Goal: Find specific page/section: Find specific page/section

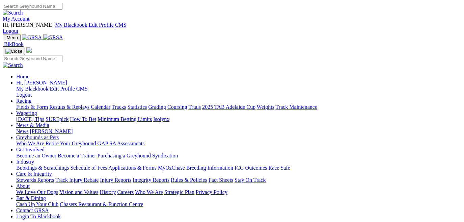
scroll to position [228, 0]
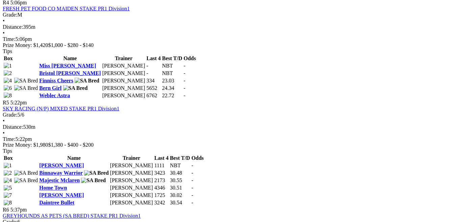
scroll to position [711, 0]
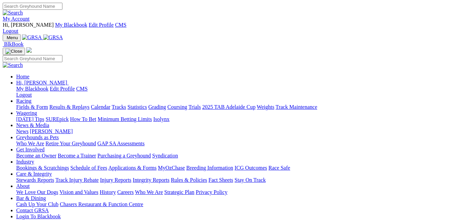
scroll to position [228, 0]
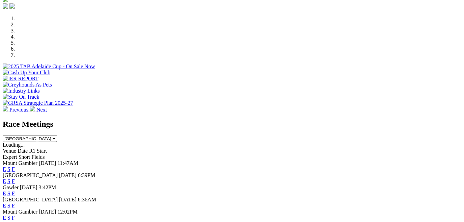
click at [15, 202] on link "F" at bounding box center [13, 205] width 3 height 6
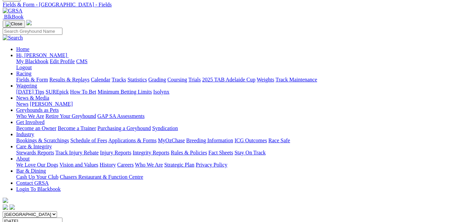
scroll to position [15, 0]
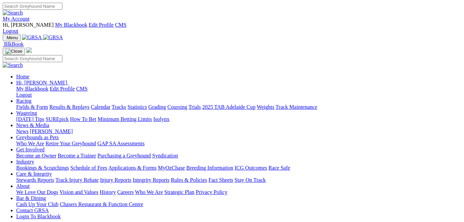
scroll to position [228, 0]
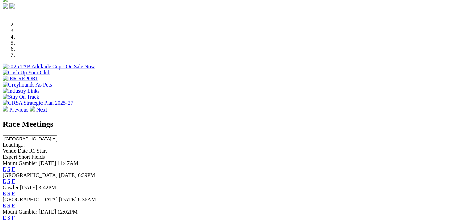
click at [15, 190] on link "F" at bounding box center [13, 193] width 3 height 6
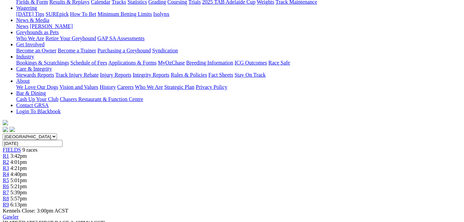
scroll to position [122, 0]
